Goal: Navigation & Orientation: Understand site structure

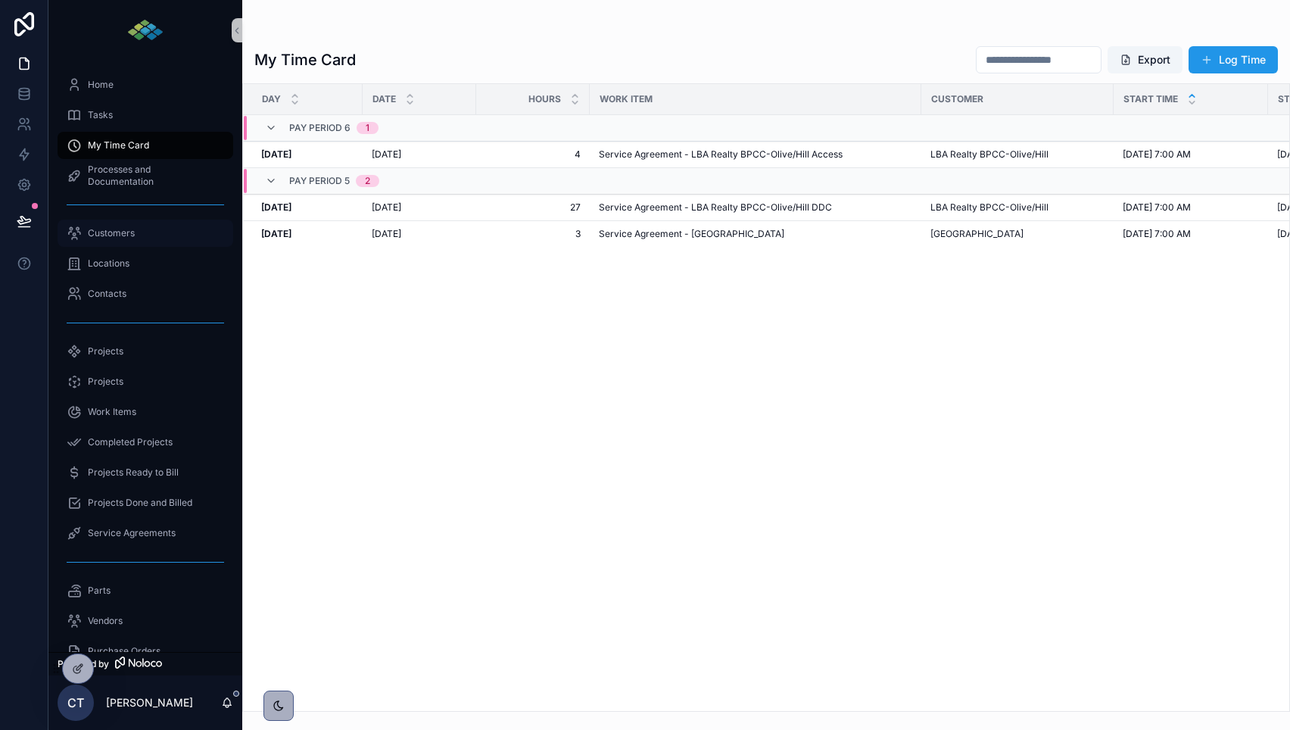
click at [122, 240] on div "Customers" at bounding box center [145, 233] width 157 height 24
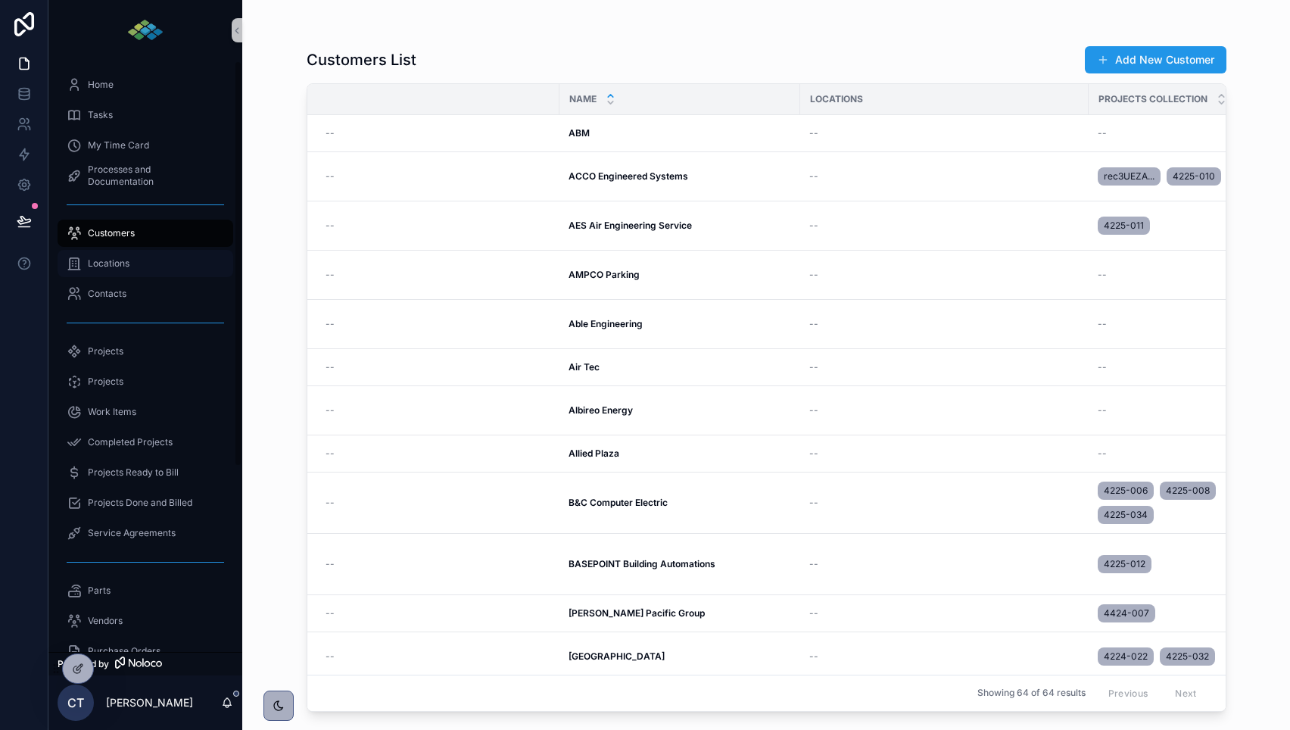
click at [143, 264] on div "Locations" at bounding box center [145, 263] width 157 height 24
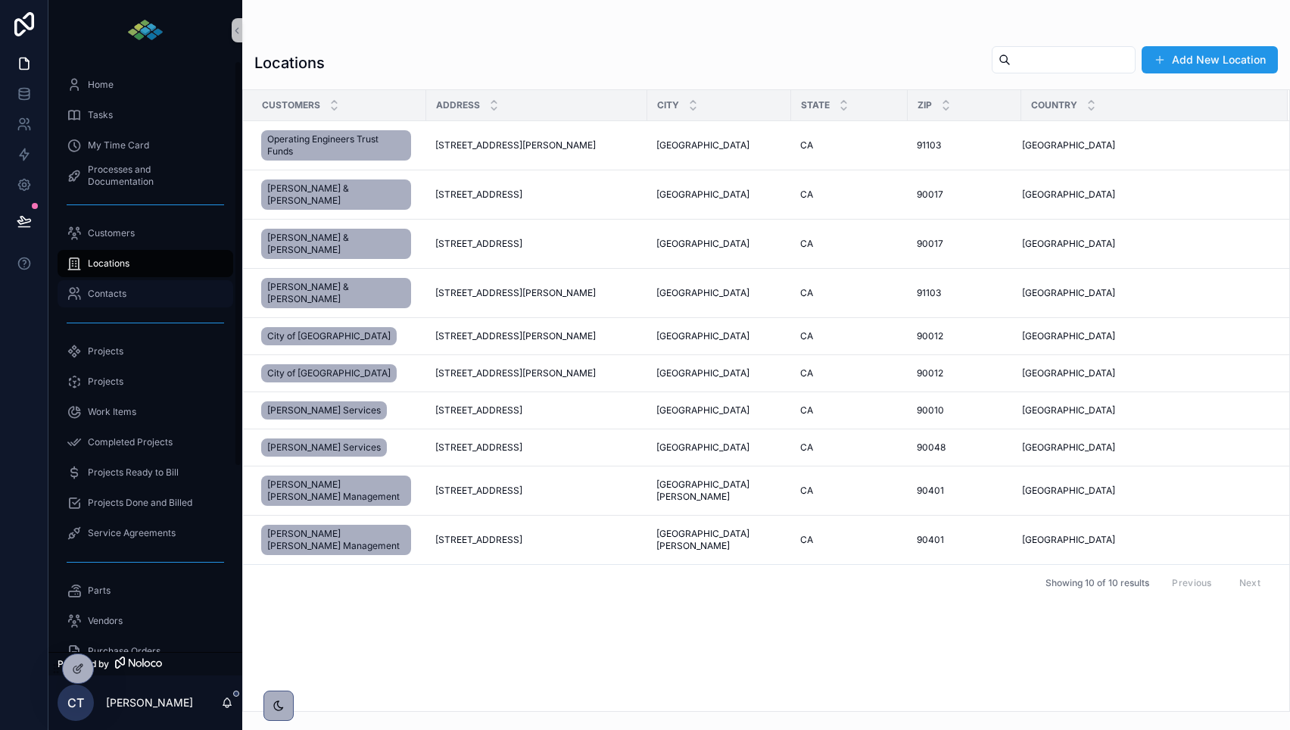
click at [125, 291] on span "Contacts" at bounding box center [107, 294] width 39 height 12
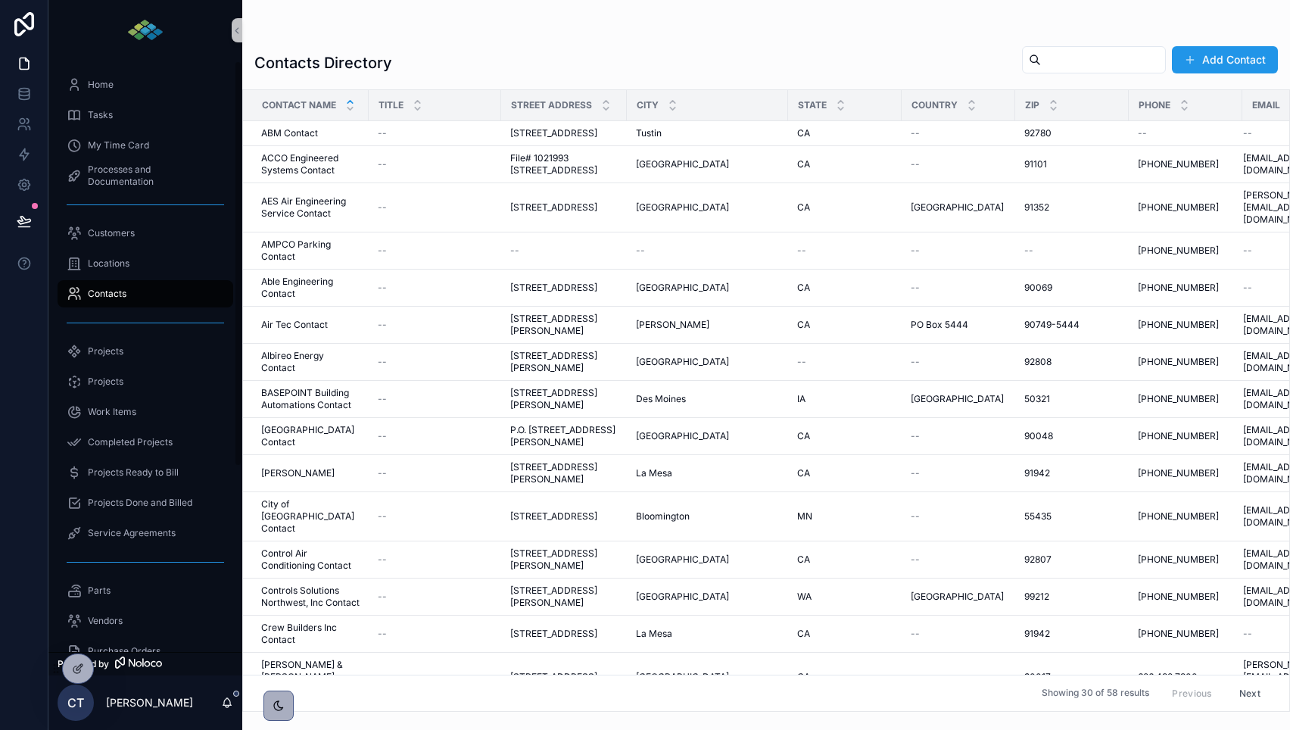
click at [130, 367] on div "Projects" at bounding box center [145, 381] width 194 height 30
click at [132, 357] on div "Projects" at bounding box center [145, 351] width 157 height 24
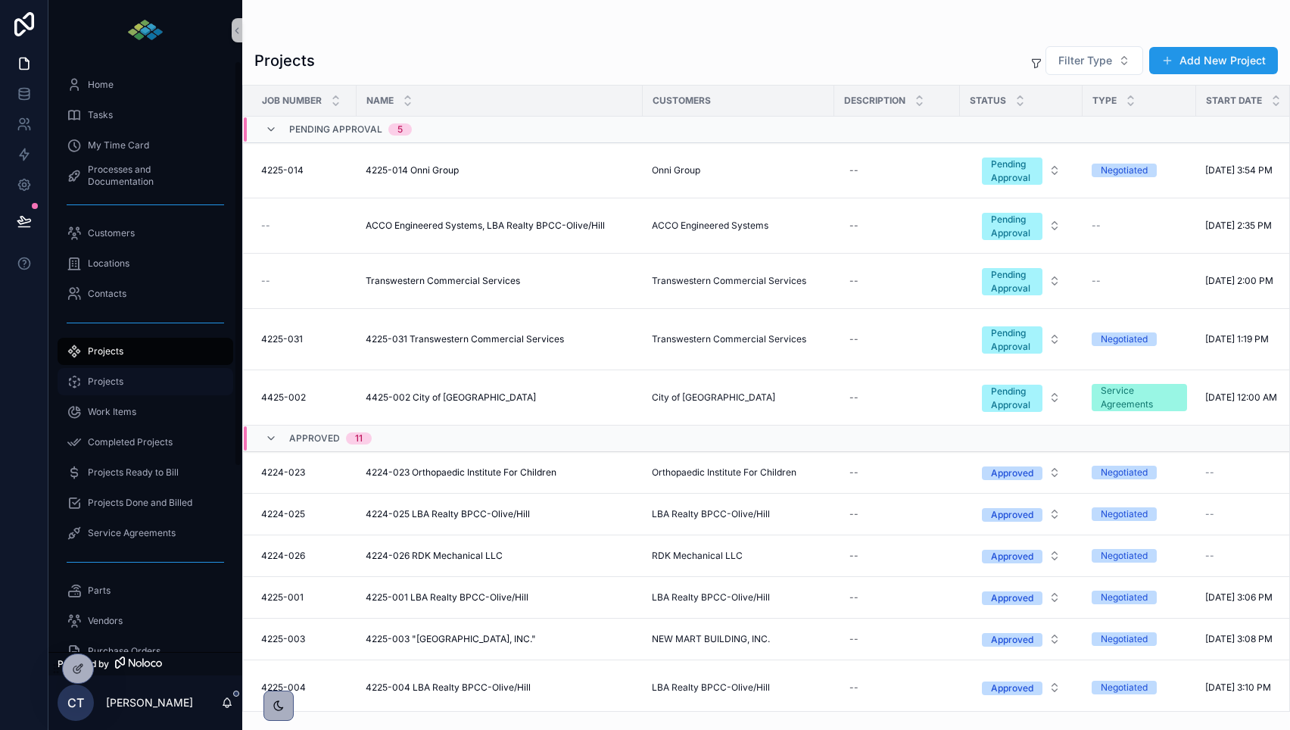
click at [143, 375] on div "Projects" at bounding box center [145, 381] width 157 height 24
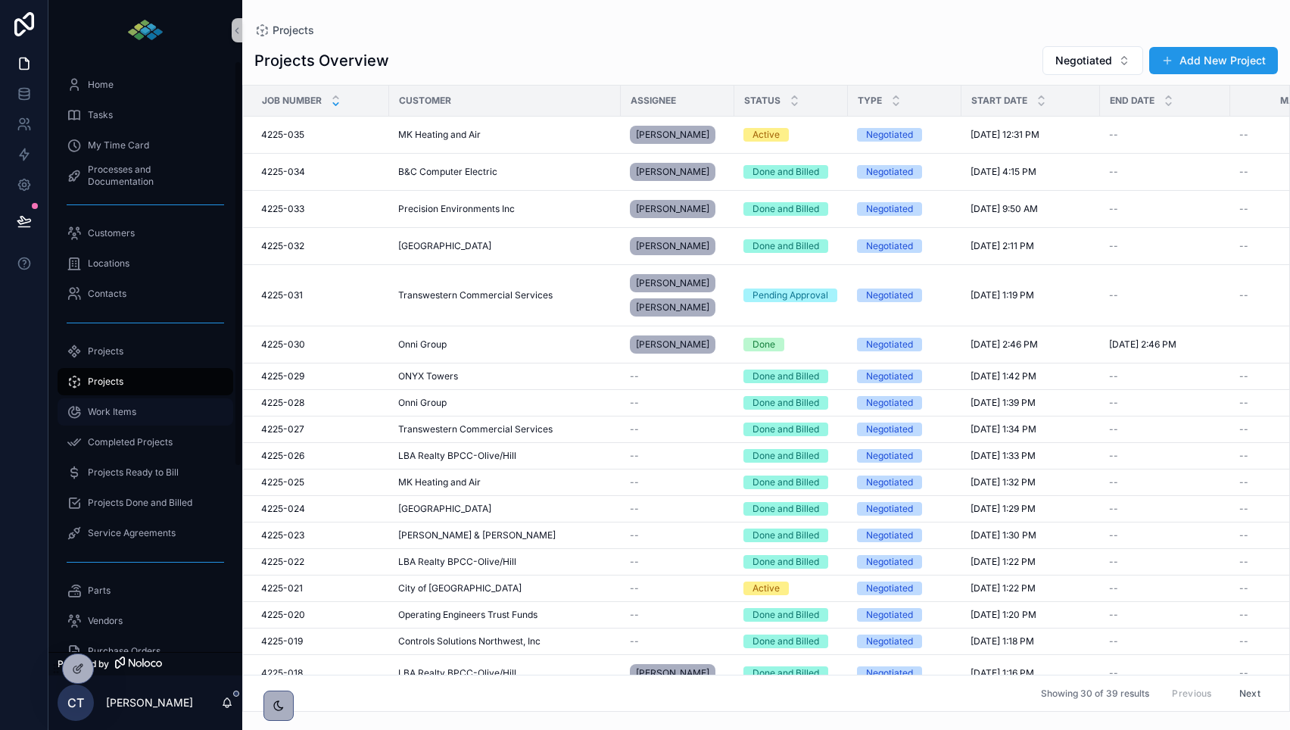
click at [163, 419] on div "Work Items" at bounding box center [145, 412] width 157 height 24
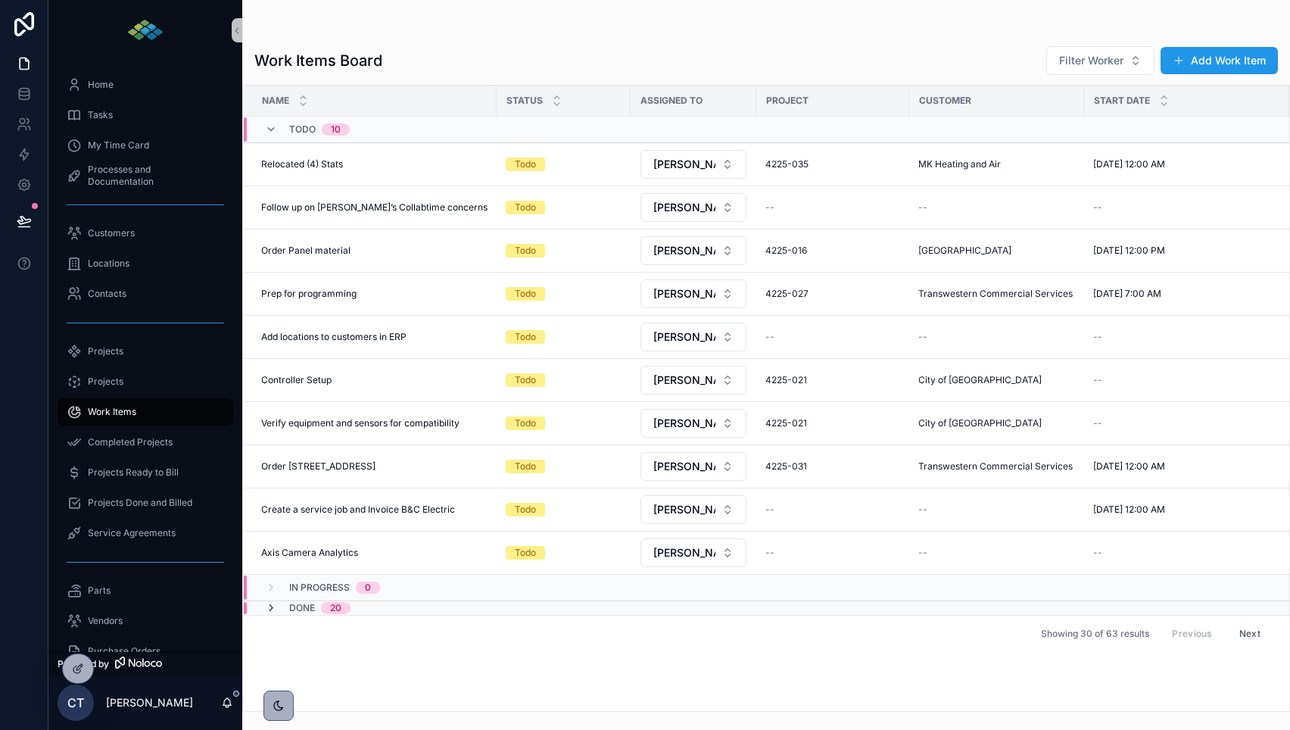
click at [272, 608] on icon "scrollable content" at bounding box center [271, 608] width 12 height 12
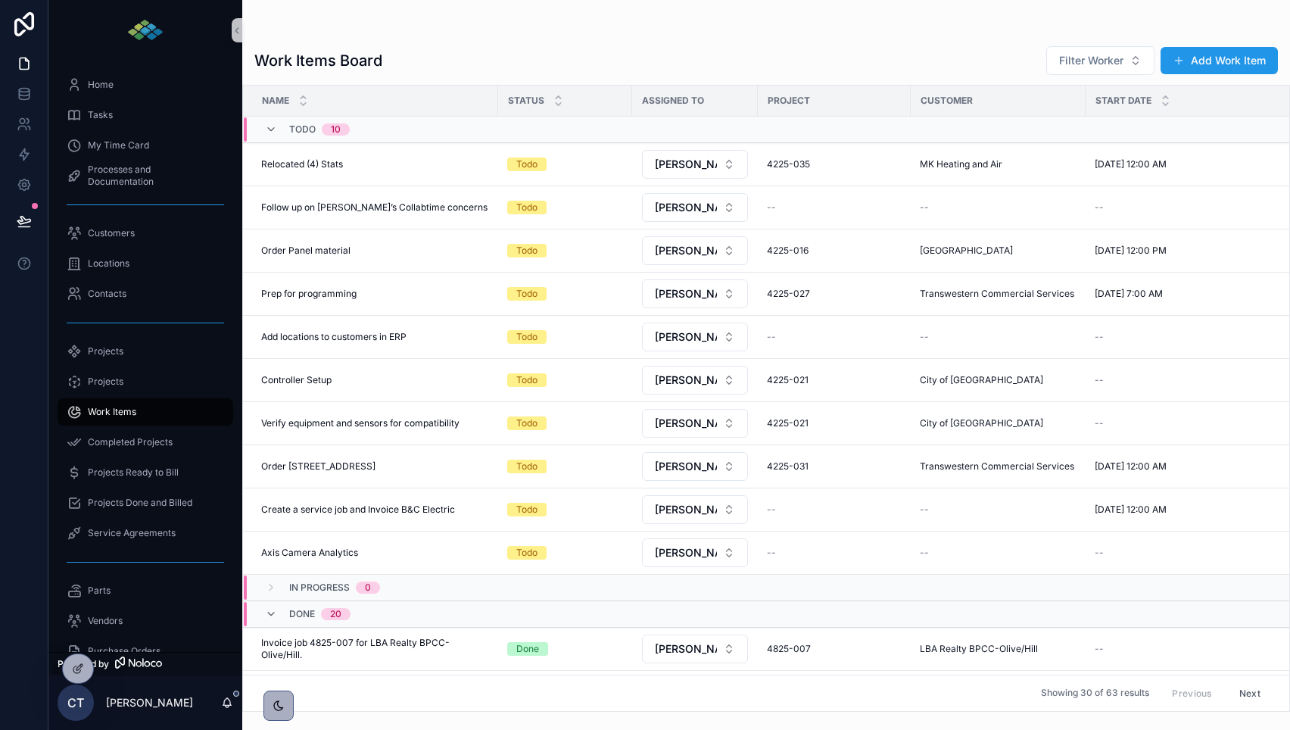
click at [272, 608] on icon "scrollable content" at bounding box center [271, 614] width 12 height 12
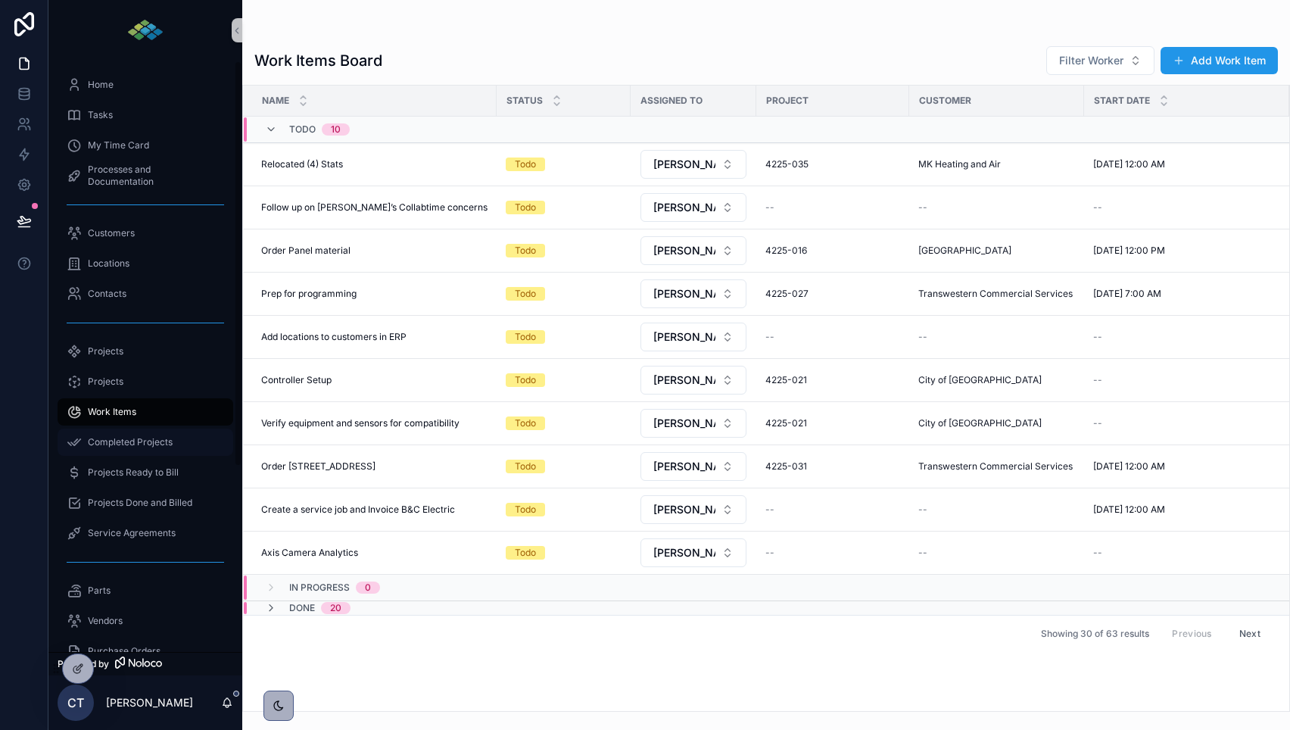
click at [129, 445] on span "Completed Projects" at bounding box center [130, 442] width 85 height 12
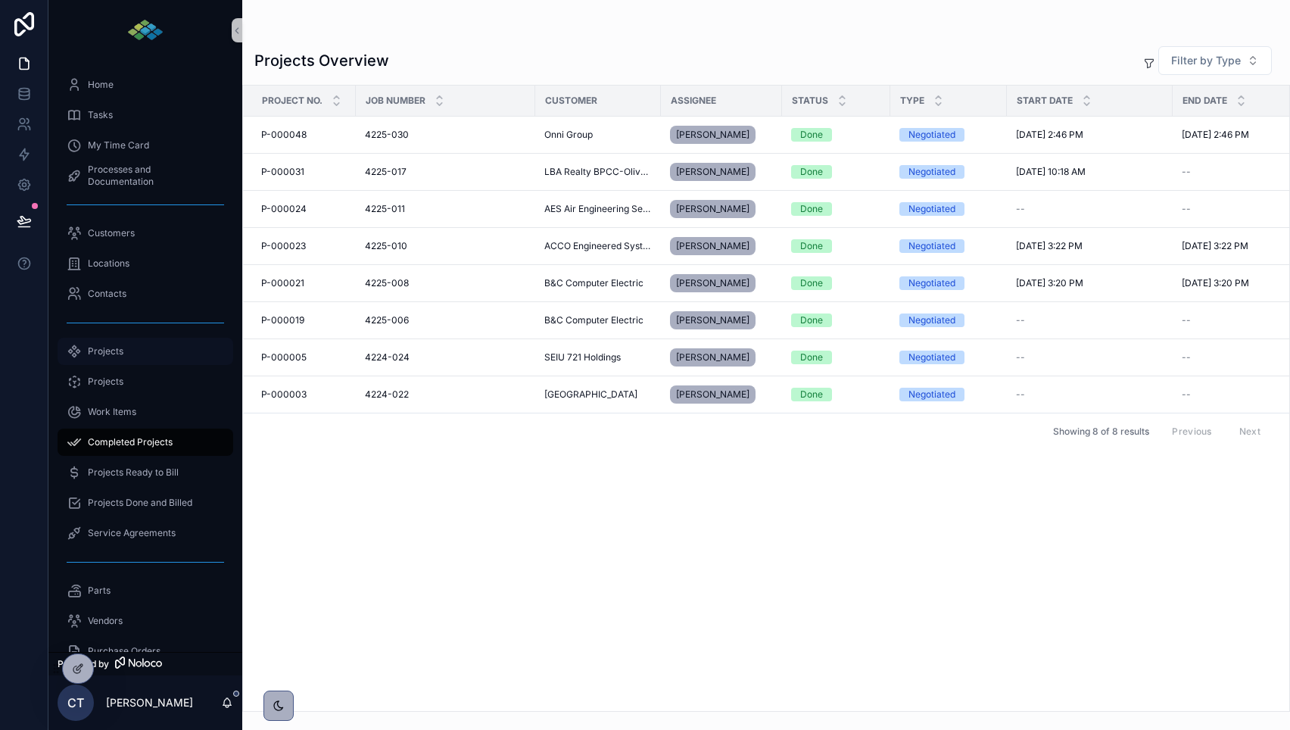
click at [154, 358] on div "Projects" at bounding box center [145, 351] width 157 height 24
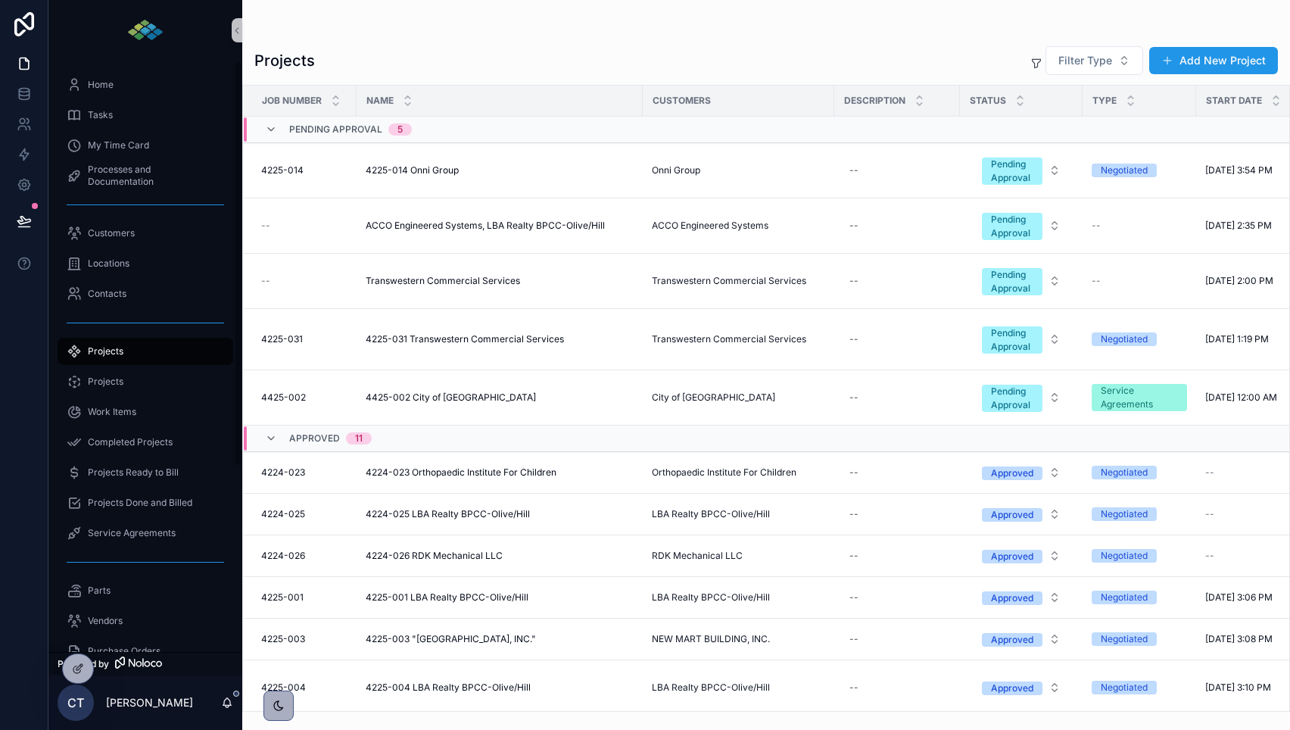
scroll to position [269, 0]
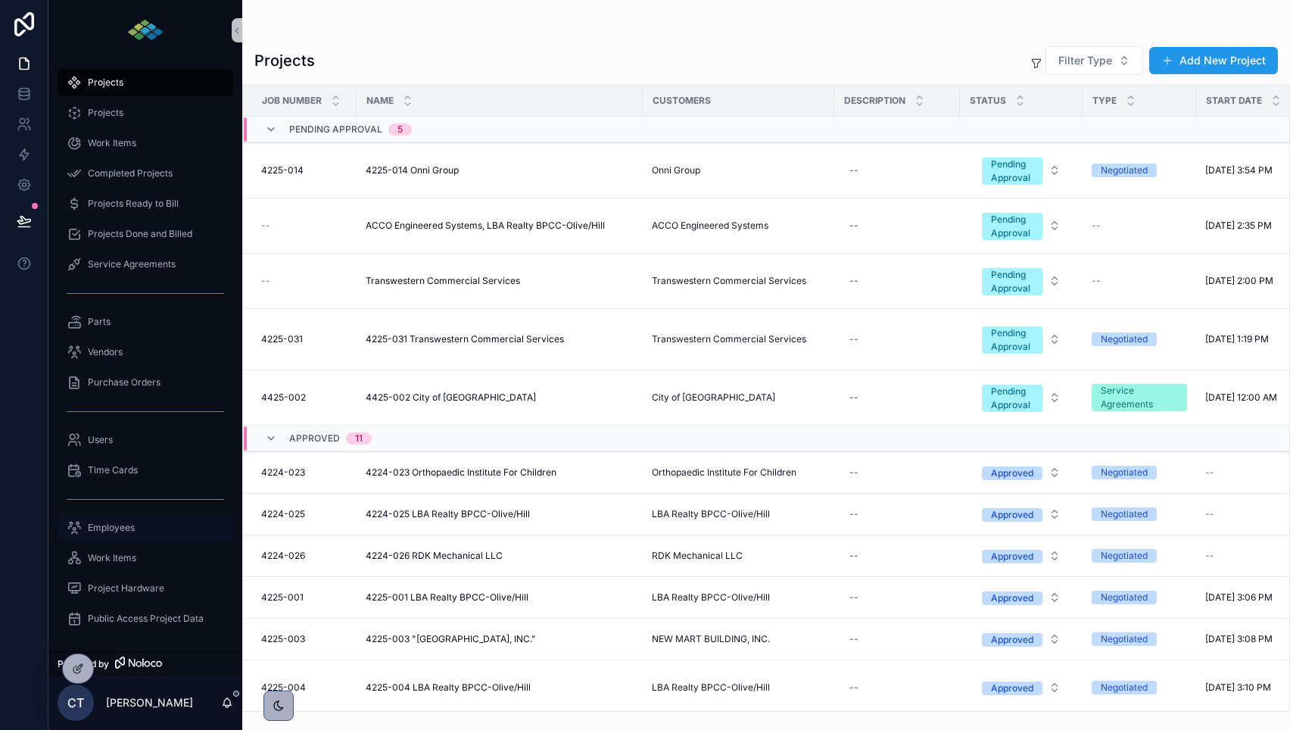
click at [148, 522] on div "Employees" at bounding box center [145, 527] width 157 height 24
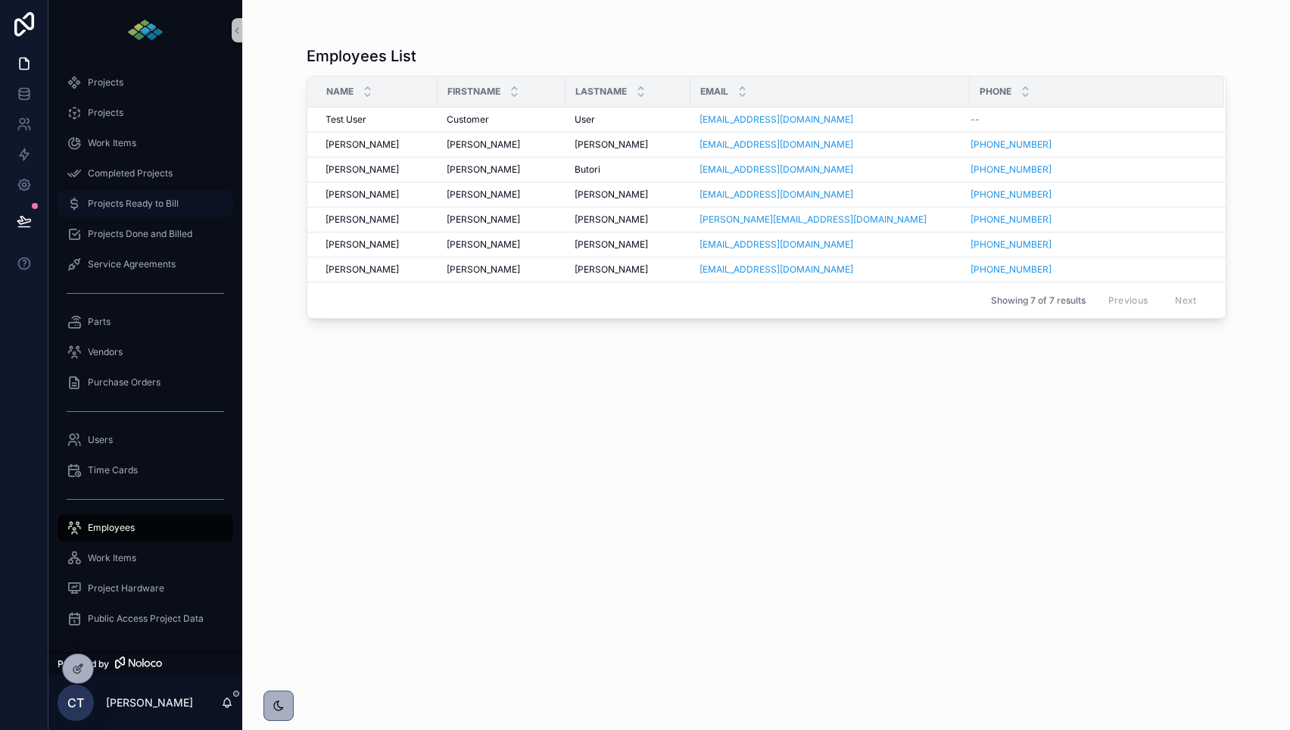
scroll to position [64, 0]
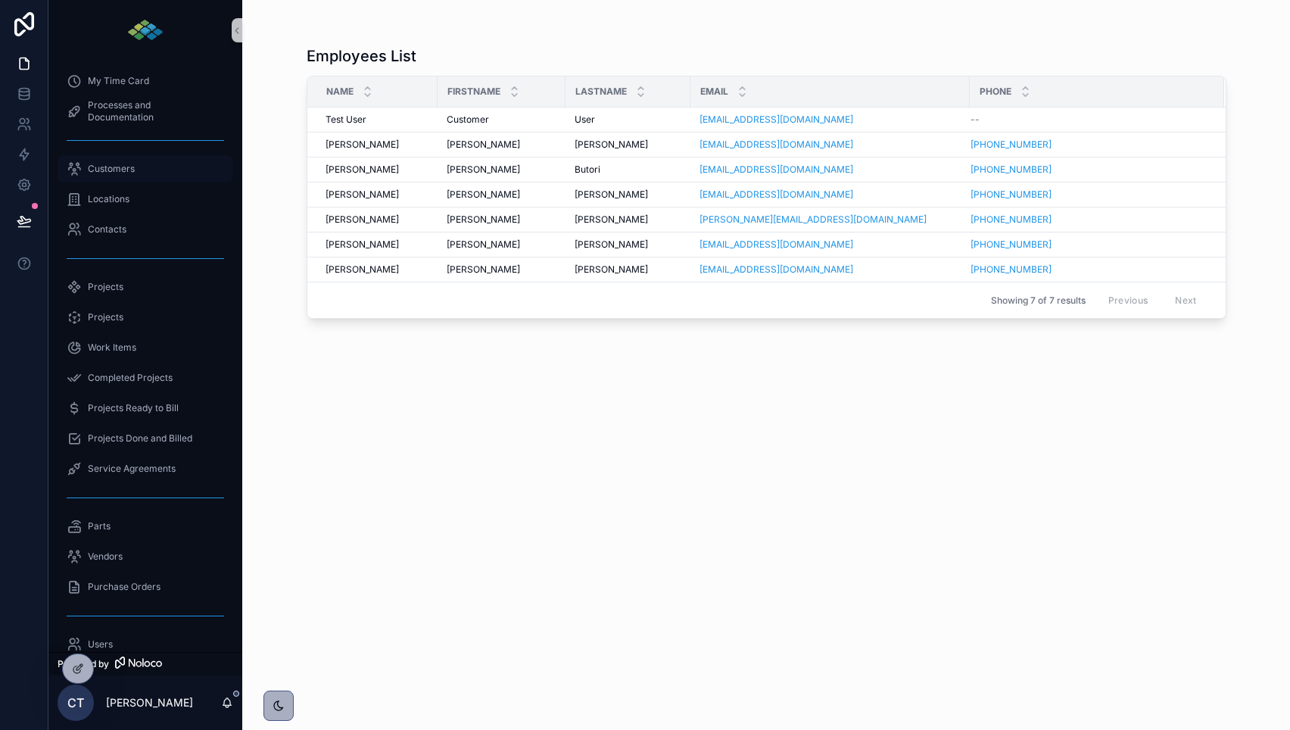
click at [165, 163] on div "Customers" at bounding box center [145, 169] width 157 height 24
